Goal: Task Accomplishment & Management: Manage account settings

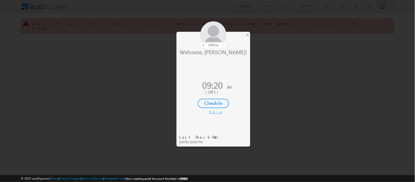
click at [214, 103] on div "Check-In" at bounding box center [213, 103] width 31 height 9
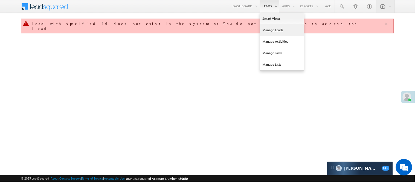
click at [274, 29] on link "Manage Leads" at bounding box center [282, 29] width 44 height 11
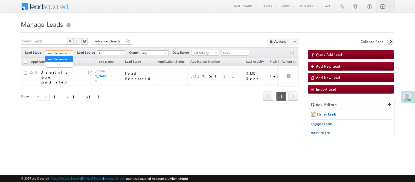
click at [56, 55] on span "Lead Generated" at bounding box center [58, 53] width 26 height 5
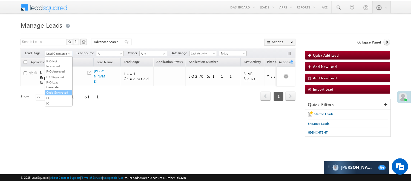
scroll to position [136, 0]
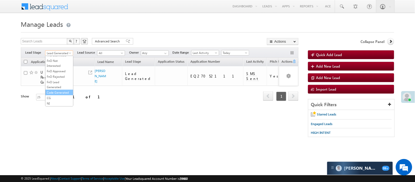
click at [57, 92] on link "Code Generated" at bounding box center [59, 92] width 28 height 5
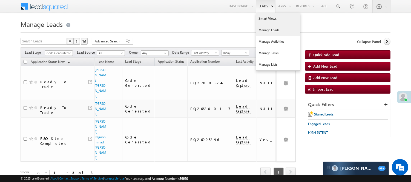
scroll to position [0, 0]
click at [261, 19] on link "Smart Views" at bounding box center [278, 18] width 44 height 11
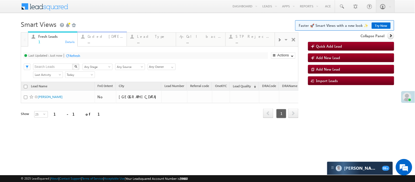
click at [103, 40] on div "..." at bounding box center [106, 42] width 36 height 4
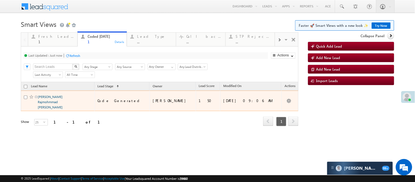
click at [48, 109] on link "Ramjan Rajmohmmad sayyad" at bounding box center [50, 102] width 25 height 15
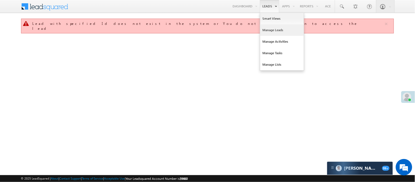
click at [272, 32] on link "Manage Leads" at bounding box center [282, 29] width 44 height 11
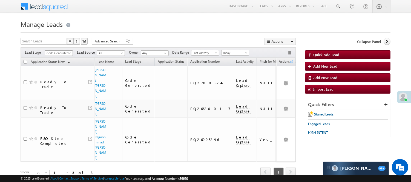
click at [56, 53] on span "Code Generated" at bounding box center [58, 53] width 26 height 5
click at [54, 65] on link "Lead Generated" at bounding box center [59, 64] width 28 height 5
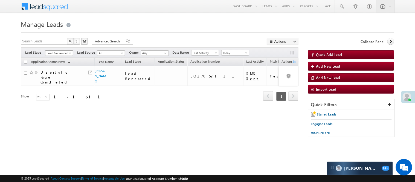
click at [60, 54] on span "Lead Generated" at bounding box center [58, 53] width 26 height 5
click at [59, 50] on link "Lead Talked" at bounding box center [59, 47] width 28 height 5
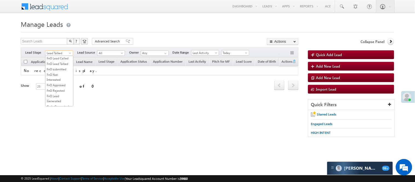
click at [62, 53] on span "Lead Talked" at bounding box center [58, 53] width 26 height 5
click at [57, 67] on link "Lead Generated" at bounding box center [59, 64] width 28 height 5
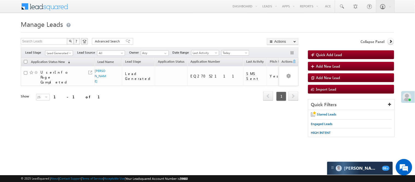
click at [234, 51] on span "Today" at bounding box center [235, 52] width 26 height 5
click at [239, 68] on li "[DATE]" at bounding box center [237, 70] width 28 height 5
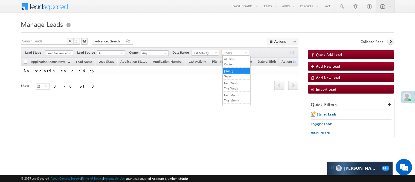
click at [235, 55] on span "[DATE]" at bounding box center [235, 52] width 26 height 5
click at [238, 74] on link "Today" at bounding box center [237, 76] width 28 height 5
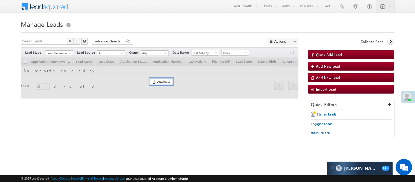
click at [63, 52] on span "Lead Generated" at bounding box center [58, 53] width 26 height 5
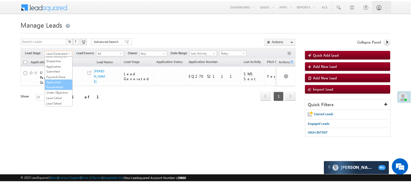
scroll to position [61, 0]
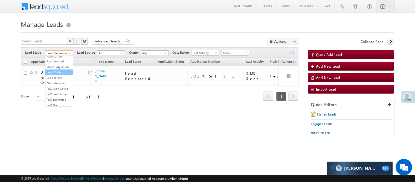
click at [59, 75] on link "Lead Called" at bounding box center [59, 72] width 28 height 5
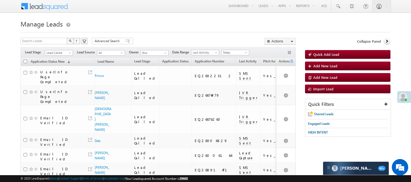
scroll to position [0, 0]
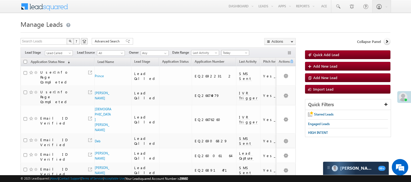
click at [233, 51] on span "Today" at bounding box center [234, 52] width 26 height 5
click at [237, 70] on link "[DATE]" at bounding box center [237, 70] width 28 height 5
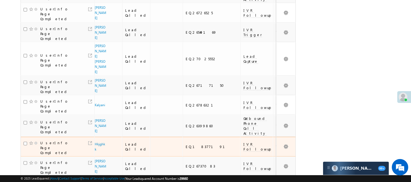
scroll to position [383, 0]
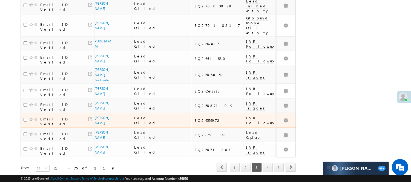
scroll to position [342, 0]
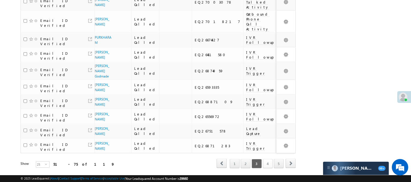
click at [269, 159] on link "4" at bounding box center [268, 163] width 10 height 9
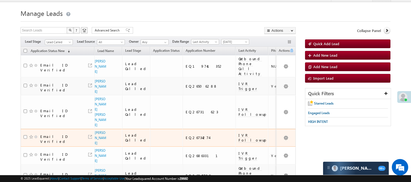
scroll to position [0, 0]
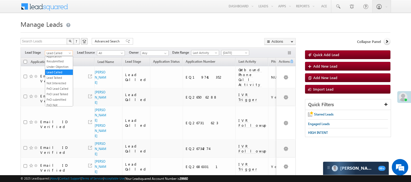
click at [63, 53] on span "Lead Called" at bounding box center [58, 53] width 26 height 5
click at [65, 80] on link "Lead Talked" at bounding box center [59, 77] width 28 height 5
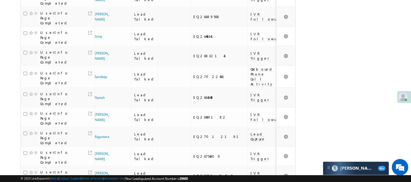
scroll to position [315, 0]
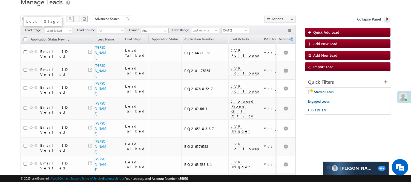
scroll to position [0, 0]
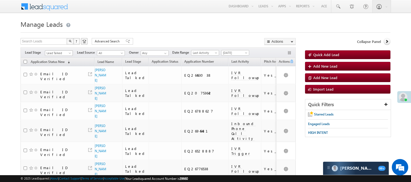
click at [58, 54] on span "Lead Talked" at bounding box center [58, 53] width 26 height 5
click at [57, 90] on link "Code Generated" at bounding box center [59, 92] width 28 height 5
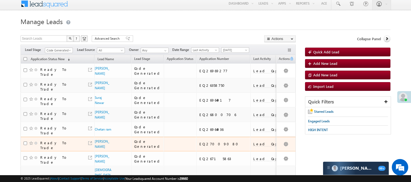
scroll to position [0, 0]
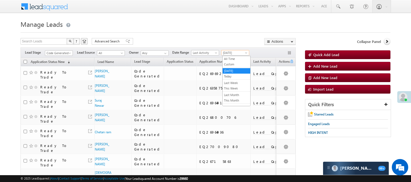
click at [232, 52] on span "[DATE]" at bounding box center [234, 52] width 26 height 5
click at [232, 77] on link "Today" at bounding box center [237, 76] width 28 height 5
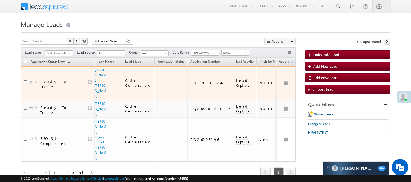
scroll to position [29, 0]
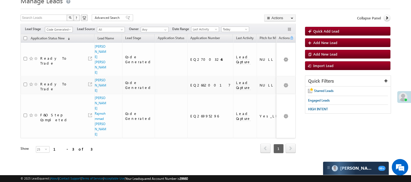
click at [57, 27] on span "Code Generated" at bounding box center [58, 29] width 26 height 5
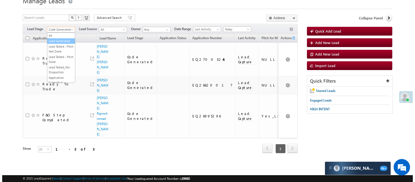
scroll to position [0, 0]
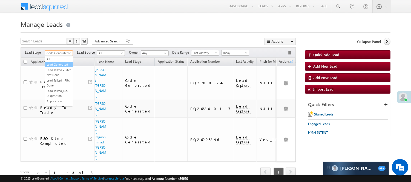
click at [55, 67] on link "Lead Generated" at bounding box center [59, 64] width 28 height 5
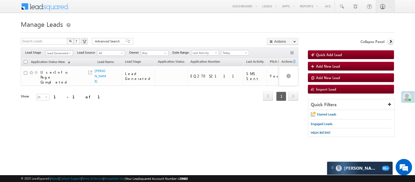
click at [66, 55] on span "Lead Generated" at bounding box center [58, 53] width 26 height 5
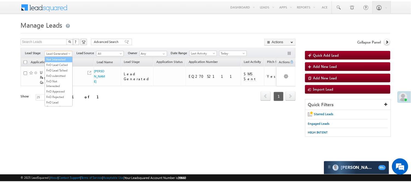
scroll to position [45, 0]
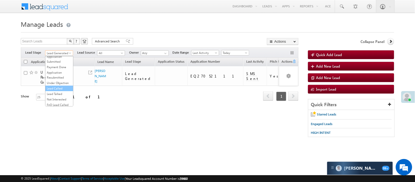
click at [58, 91] on link "Lead Called" at bounding box center [59, 88] width 28 height 5
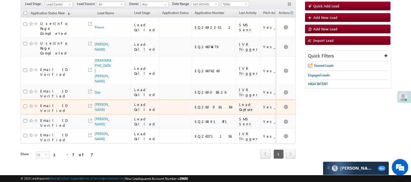
scroll to position [0, 0]
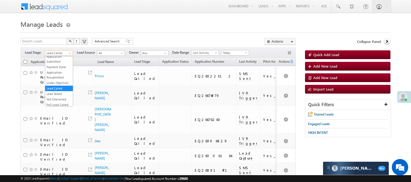
click at [63, 51] on span "Lead Called" at bounding box center [58, 53] width 26 height 5
click at [56, 67] on link "Lead Generated" at bounding box center [59, 64] width 28 height 5
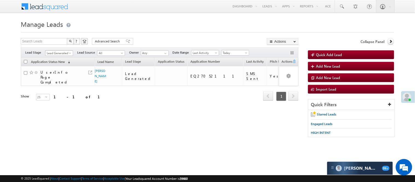
click at [60, 53] on span "Lead Generated" at bounding box center [58, 53] width 26 height 5
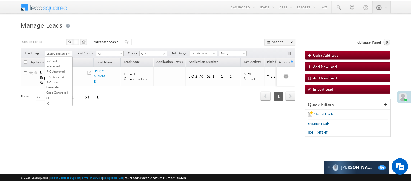
scroll to position [136, 0]
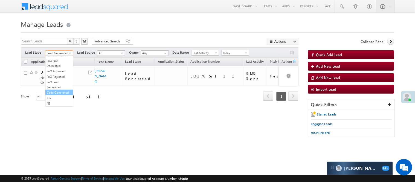
click at [56, 91] on link "Code Generated" at bounding box center [59, 92] width 28 height 5
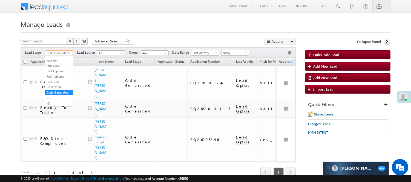
click at [59, 51] on span "Code Generated" at bounding box center [58, 53] width 26 height 5
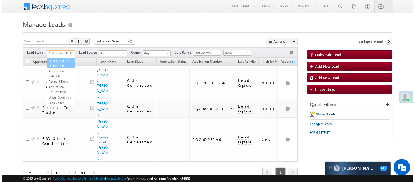
scroll to position [30, 0]
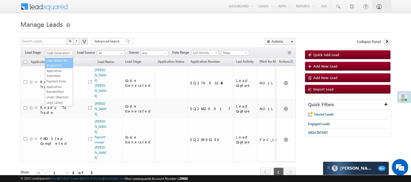
click at [55, 65] on link "Lead Talked_No-Disposition" at bounding box center [59, 63] width 28 height 10
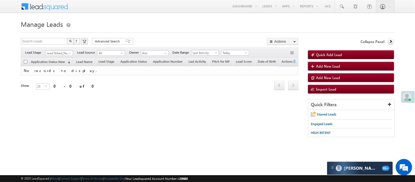
click at [56, 53] on span "Lead Talked_No-Disposition" at bounding box center [58, 53] width 26 height 5
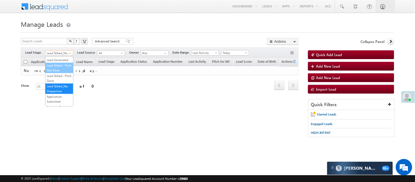
scroll to position [0, 0]
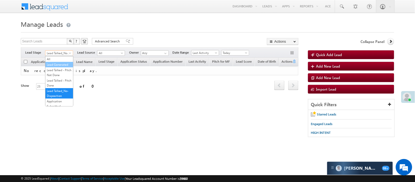
click at [56, 65] on link "Lead Generated" at bounding box center [59, 64] width 28 height 5
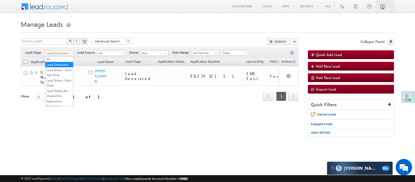
click at [62, 53] on span "Lead Generated" at bounding box center [58, 53] width 26 height 5
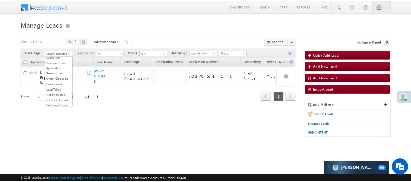
scroll to position [136, 0]
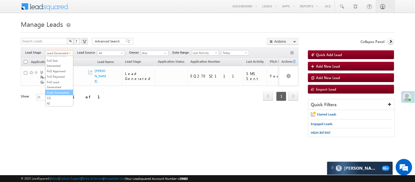
click at [63, 90] on link "Code Generated" at bounding box center [59, 92] width 28 height 5
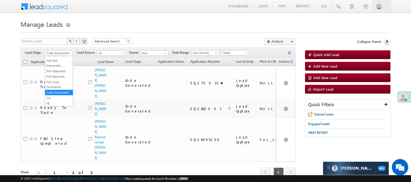
click at [56, 51] on span "Code Generated" at bounding box center [58, 53] width 26 height 5
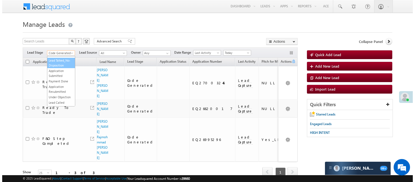
scroll to position [0, 0]
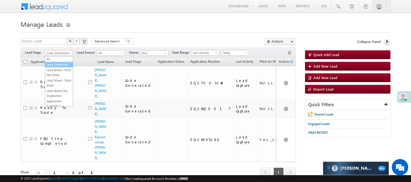
click at [53, 67] on link "Lead Generated" at bounding box center [59, 64] width 28 height 5
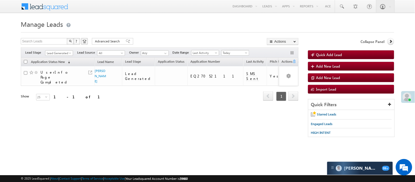
click at [231, 54] on span "Today" at bounding box center [235, 52] width 26 height 5
click at [228, 72] on link "[DATE]" at bounding box center [237, 70] width 28 height 5
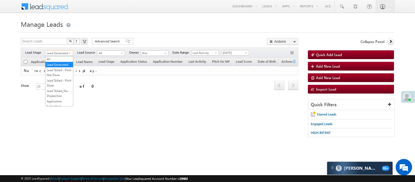
click at [62, 53] on span "Lead Generated" at bounding box center [58, 53] width 26 height 5
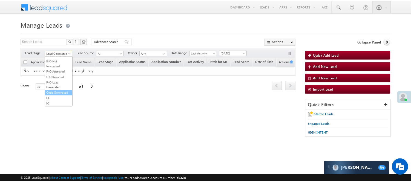
scroll to position [136, 0]
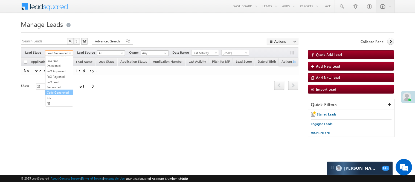
click at [59, 92] on link "Code Generated" at bounding box center [59, 92] width 28 height 5
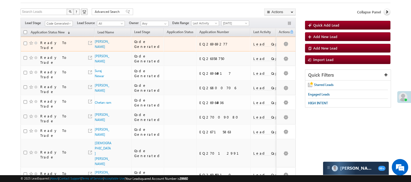
scroll to position [0, 0]
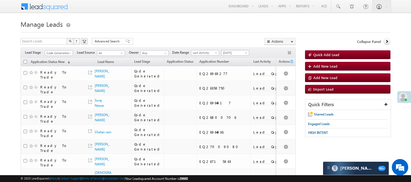
click at [241, 51] on span "[DATE]" at bounding box center [234, 52] width 26 height 5
click at [229, 75] on link "Today" at bounding box center [237, 76] width 28 height 5
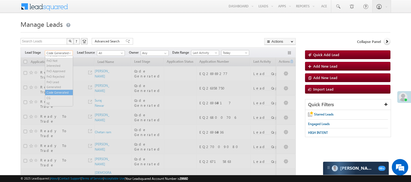
click at [67, 53] on span "Code Generated" at bounding box center [58, 53] width 26 height 5
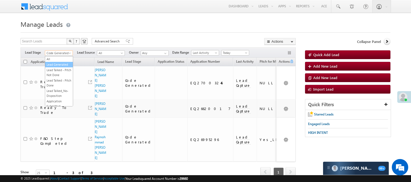
click at [59, 67] on link "Lead Generated" at bounding box center [59, 64] width 28 height 5
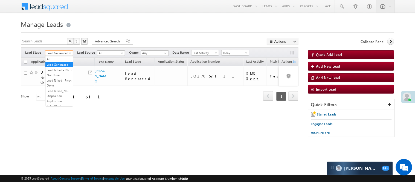
click at [58, 52] on span "Lead Generated" at bounding box center [58, 53] width 26 height 5
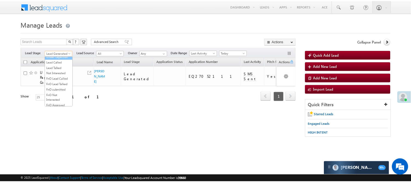
scroll to position [61, 0]
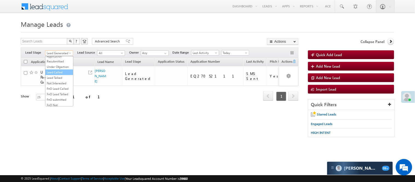
click at [66, 75] on link "Lead Called" at bounding box center [59, 72] width 28 height 5
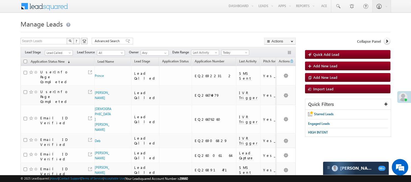
scroll to position [0, 0]
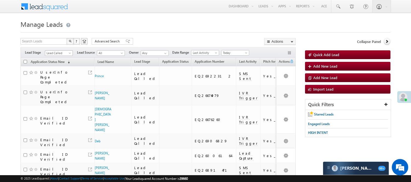
click at [60, 52] on span "Lead Called" at bounding box center [58, 53] width 26 height 5
click at [60, 67] on link "Lead Generated" at bounding box center [59, 64] width 28 height 5
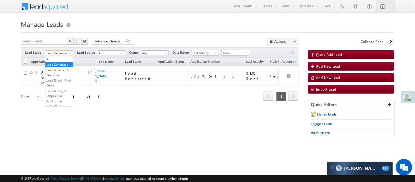
click at [56, 51] on span "Lead Generated" at bounding box center [58, 53] width 26 height 5
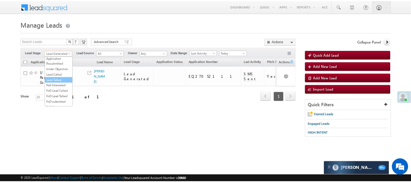
scroll to position [136, 0]
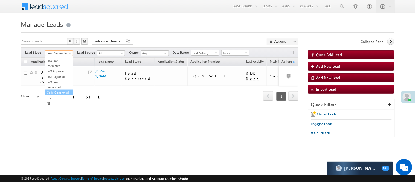
click at [59, 90] on link "Code Generated" at bounding box center [59, 92] width 28 height 5
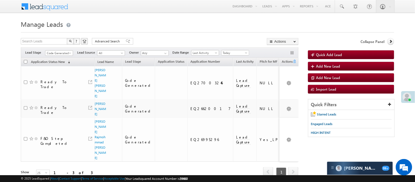
click at [151, 45] on div "Search Leads X ? 3 results found Advanced Search Advanced Search Advanced searc…" at bounding box center [160, 42] width 278 height 8
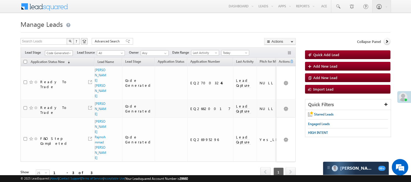
click at [59, 53] on span "Code Generated" at bounding box center [58, 53] width 26 height 5
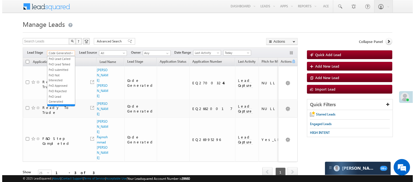
scroll to position [0, 0]
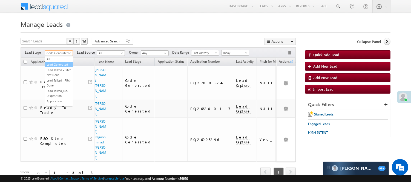
click at [54, 67] on link "Lead Generated" at bounding box center [59, 64] width 28 height 5
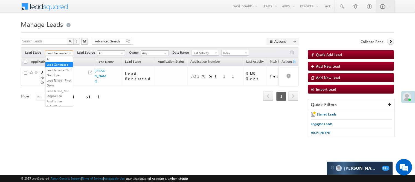
click at [62, 53] on span "Lead Generated" at bounding box center [58, 53] width 26 height 5
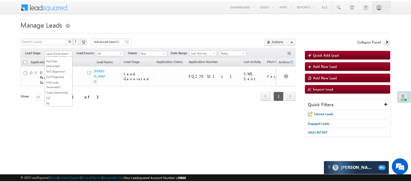
scroll to position [136, 0]
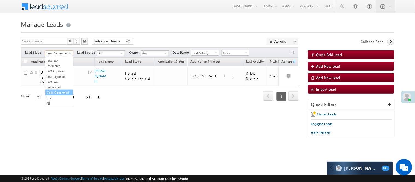
click at [60, 90] on link "Code Generated" at bounding box center [59, 92] width 28 height 5
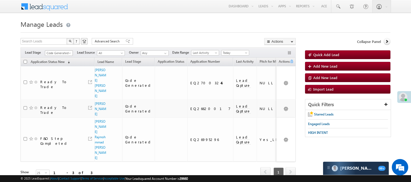
click at [57, 52] on span "Code Generated" at bounding box center [58, 53] width 26 height 5
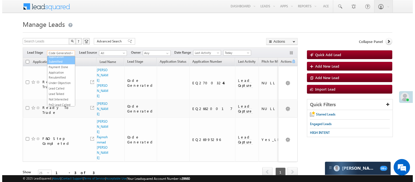
scroll to position [0, 0]
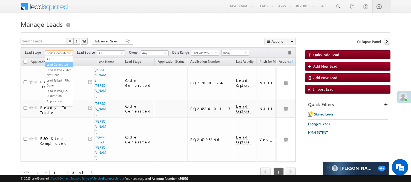
click at [56, 67] on link "Lead Generated" at bounding box center [59, 64] width 28 height 5
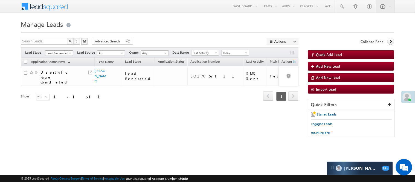
click at [62, 53] on span "Lead Generated" at bounding box center [58, 53] width 26 height 5
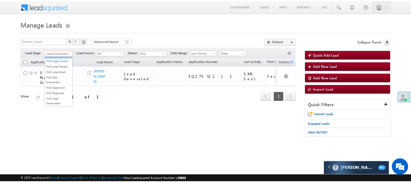
scroll to position [75, 0]
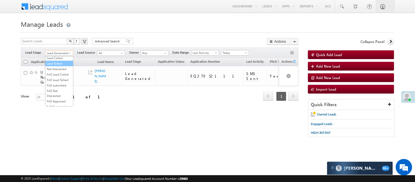
click at [59, 66] on link "Lead Talked" at bounding box center [59, 63] width 28 height 5
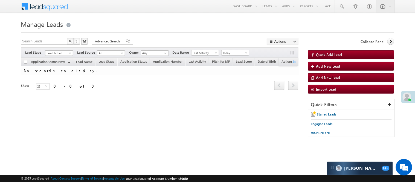
click at [62, 50] on div "Filters Lead Stage All Lead Generated Lead Talked - Pitch Not Done Lead Talked …" at bounding box center [160, 52] width 278 height 10
click at [64, 51] on span "Lead Talked" at bounding box center [58, 53] width 26 height 5
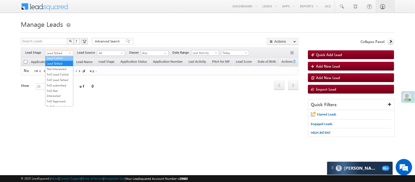
click at [61, 60] on link "Lead Called" at bounding box center [59, 58] width 28 height 5
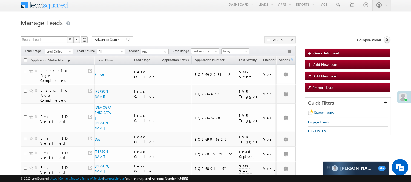
scroll to position [0, 0]
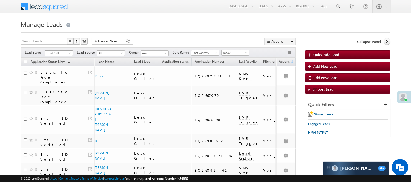
click at [62, 53] on span "Lead Called" at bounding box center [58, 53] width 26 height 5
click at [61, 66] on link "Lead Talked" at bounding box center [59, 63] width 28 height 5
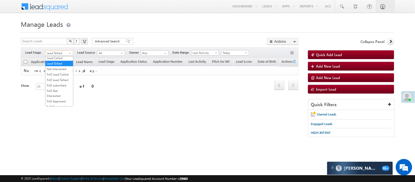
click at [54, 51] on span "Lead Talked" at bounding box center [58, 53] width 26 height 5
click at [57, 60] on link "Lead Called" at bounding box center [59, 58] width 28 height 5
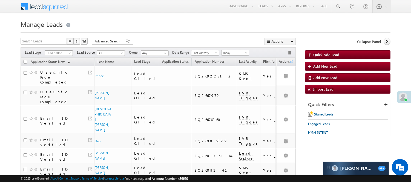
click at [58, 53] on span "Lead Called" at bounding box center [58, 53] width 26 height 5
click at [59, 67] on link "Lead Generated" at bounding box center [59, 64] width 28 height 5
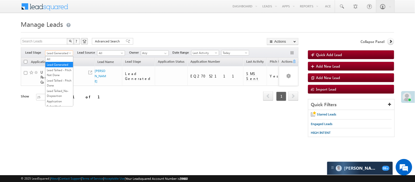
click at [60, 51] on span "Lead Generated" at bounding box center [58, 53] width 26 height 5
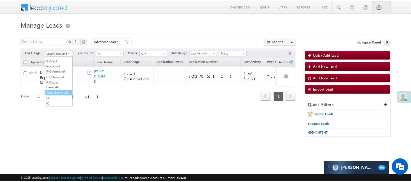
scroll to position [136, 0]
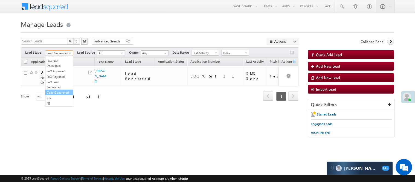
click at [58, 93] on link "Code Generated" at bounding box center [59, 92] width 28 height 5
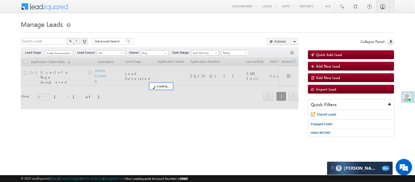
click at [144, 42] on div "Search Leads X ? 1 results found Advanced Search Advanced Search Advanced searc…" at bounding box center [160, 42] width 278 height 8
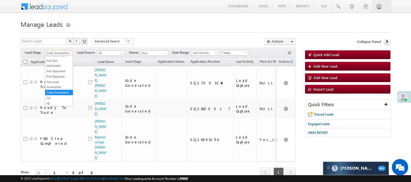
click at [61, 54] on span "Code Generated" at bounding box center [58, 53] width 26 height 5
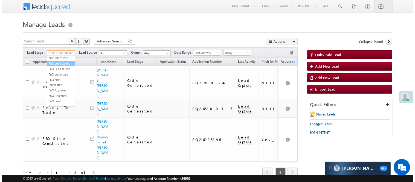
scroll to position [0, 0]
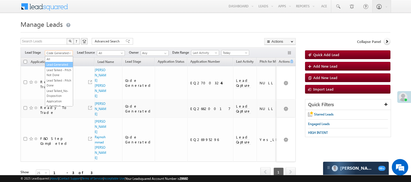
click at [58, 67] on link "Lead Generated" at bounding box center [59, 64] width 28 height 5
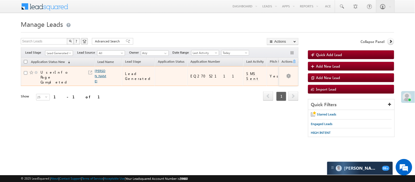
click at [98, 71] on link "[PERSON_NAME]" at bounding box center [100, 76] width 11 height 15
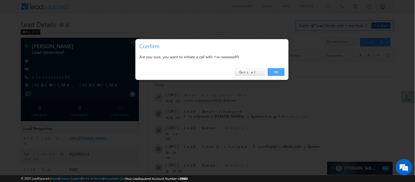
click at [277, 69] on link "OK" at bounding box center [276, 72] width 17 height 8
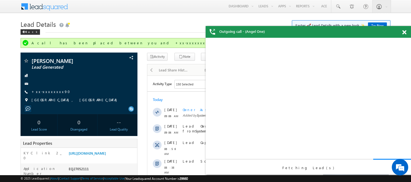
click at [402, 31] on span at bounding box center [404, 32] width 4 height 5
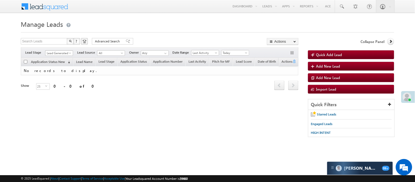
click at [65, 53] on span "Lead Generated" at bounding box center [58, 53] width 26 height 5
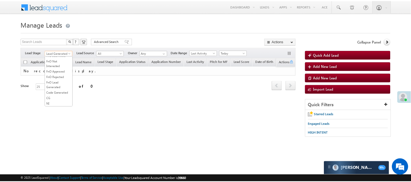
scroll to position [136, 0]
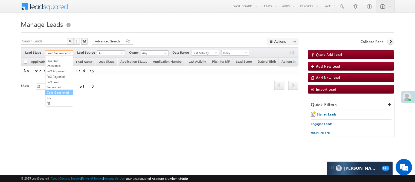
click at [63, 90] on link "Code Generated" at bounding box center [59, 92] width 28 height 5
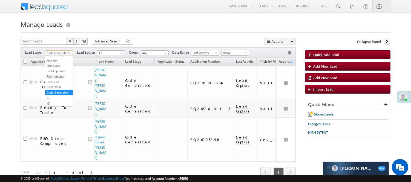
click at [60, 53] on span "Code Generated" at bounding box center [58, 53] width 26 height 5
click at [61, 60] on link "Lead Called" at bounding box center [59, 58] width 28 height 5
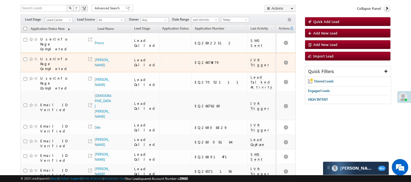
scroll to position [0, 0]
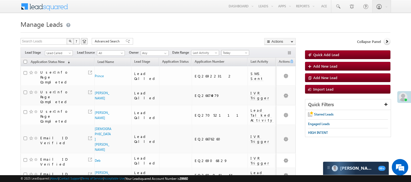
click at [233, 52] on span "Today" at bounding box center [234, 52] width 26 height 5
click at [237, 70] on link "[DATE]" at bounding box center [237, 70] width 28 height 5
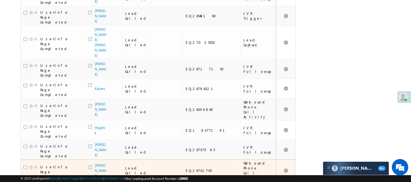
scroll to position [383, 0]
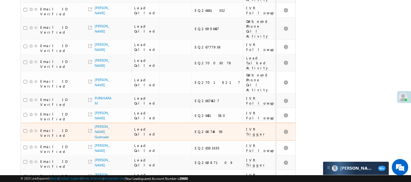
scroll to position [342, 0]
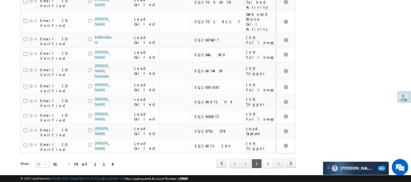
click at [266, 159] on link "4" at bounding box center [268, 163] width 10 height 9
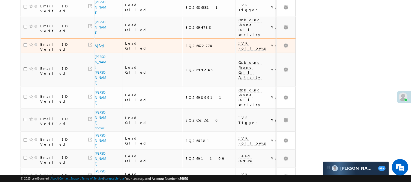
scroll to position [0, 0]
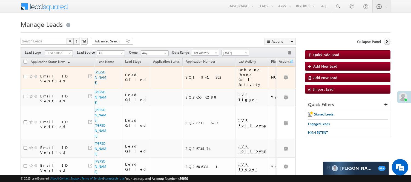
click at [101, 82] on link "[PERSON_NAME]" at bounding box center [100, 77] width 11 height 15
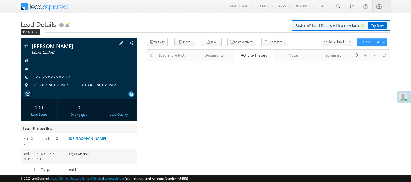
click at [46, 78] on link "+xx-xxxxxxxx87" at bounding box center [50, 76] width 39 height 5
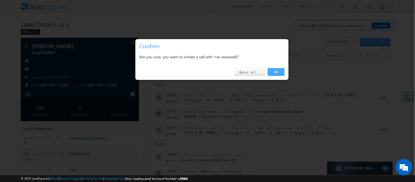
click at [280, 68] on link "OK" at bounding box center [276, 72] width 17 height 8
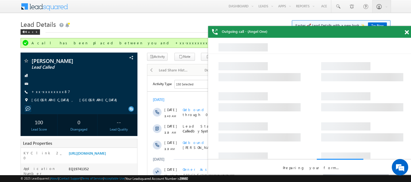
click at [404, 33] on div "Outgoing call - (Angel One)" at bounding box center [310, 32] width 205 height 12
